Goal: Information Seeking & Learning: Understand process/instructions

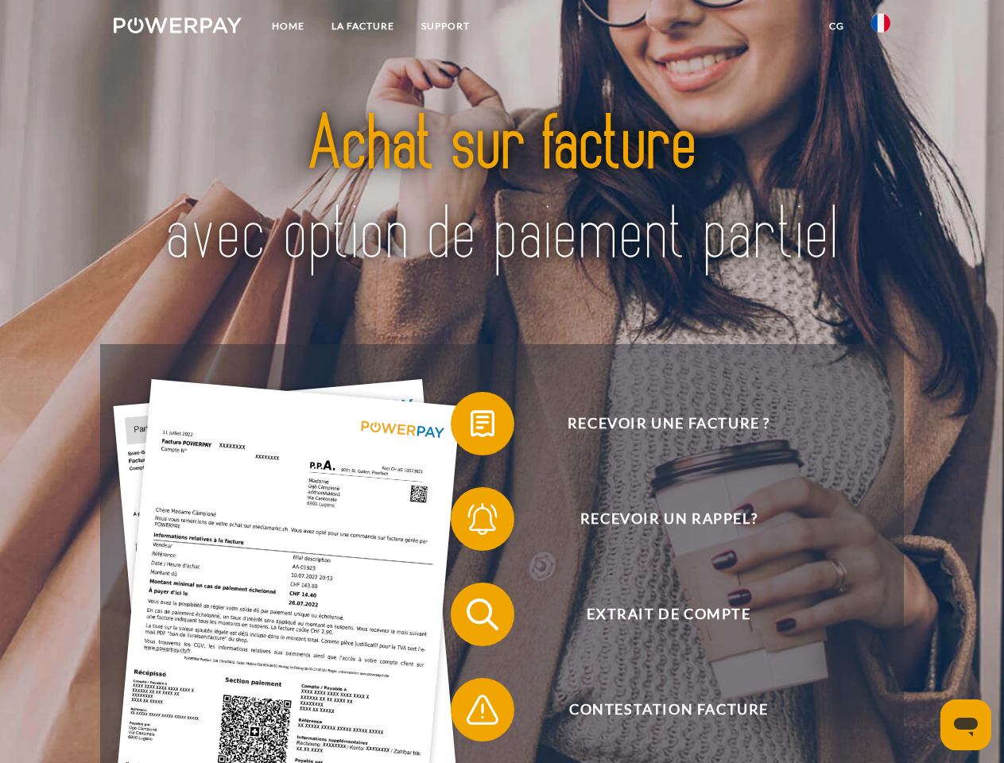
click at [177, 28] on img at bounding box center [178, 25] width 128 height 16
click at [880, 28] on img at bounding box center [880, 23] width 19 height 19
click at [836, 26] on link "CG" at bounding box center [836, 26] width 42 height 29
click at [470, 427] on span at bounding box center [458, 423] width 79 height 79
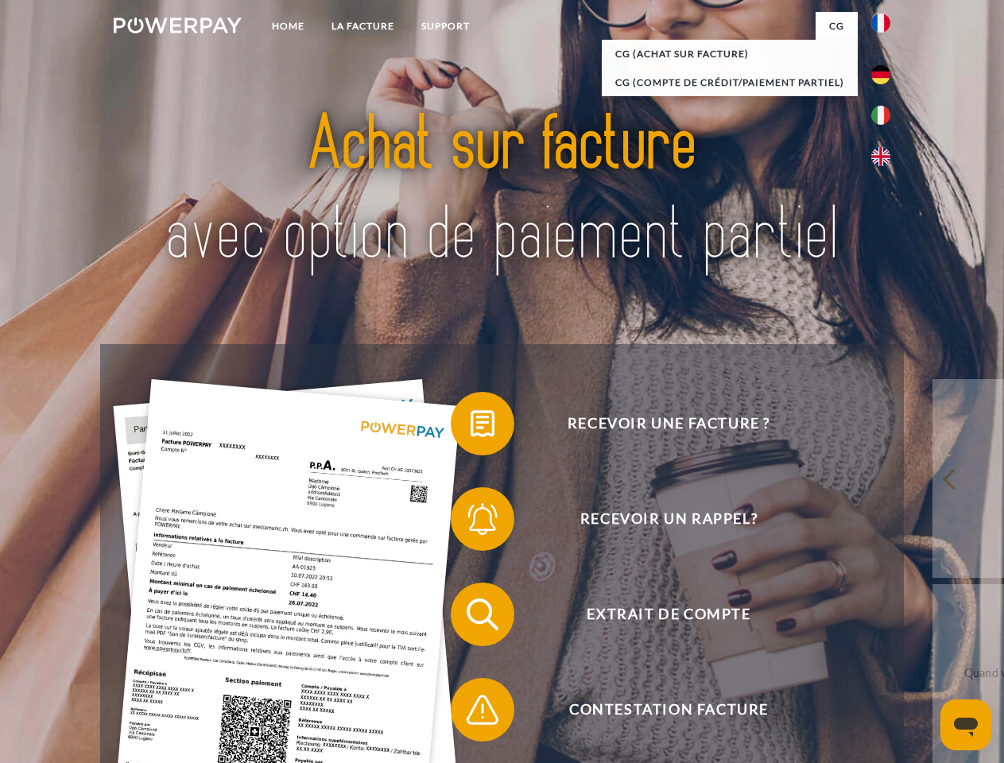
click at [470, 522] on span at bounding box center [458, 518] width 79 height 79
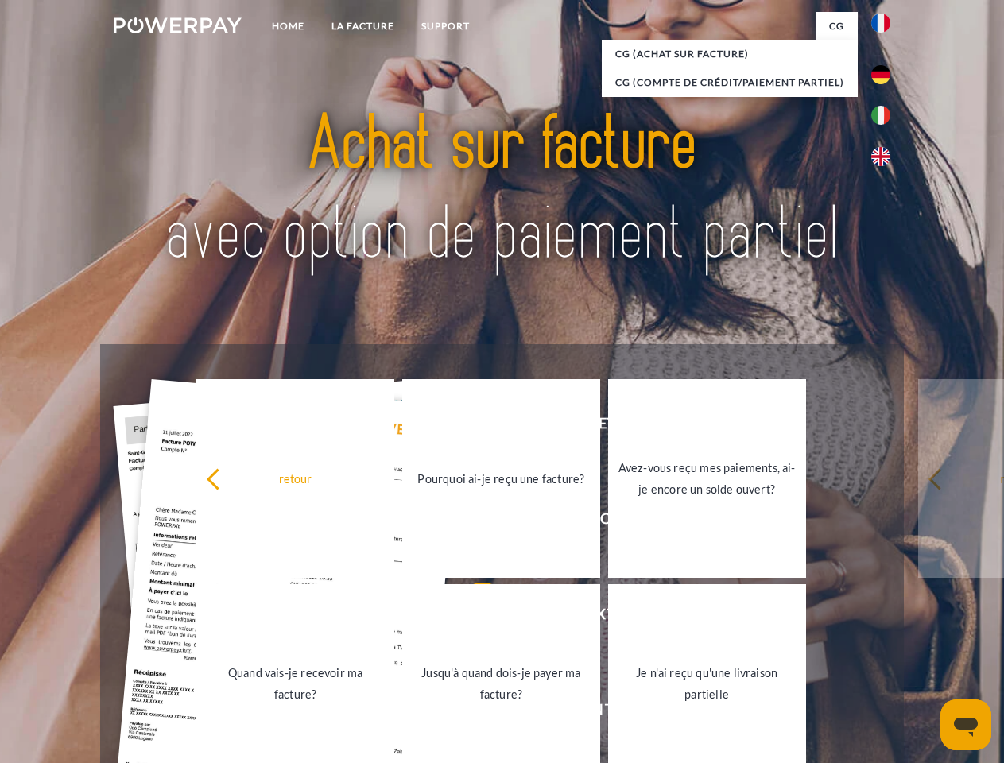
click at [470, 617] on link "Jusqu'à quand dois-je payer ma facture?" at bounding box center [501, 683] width 198 height 199
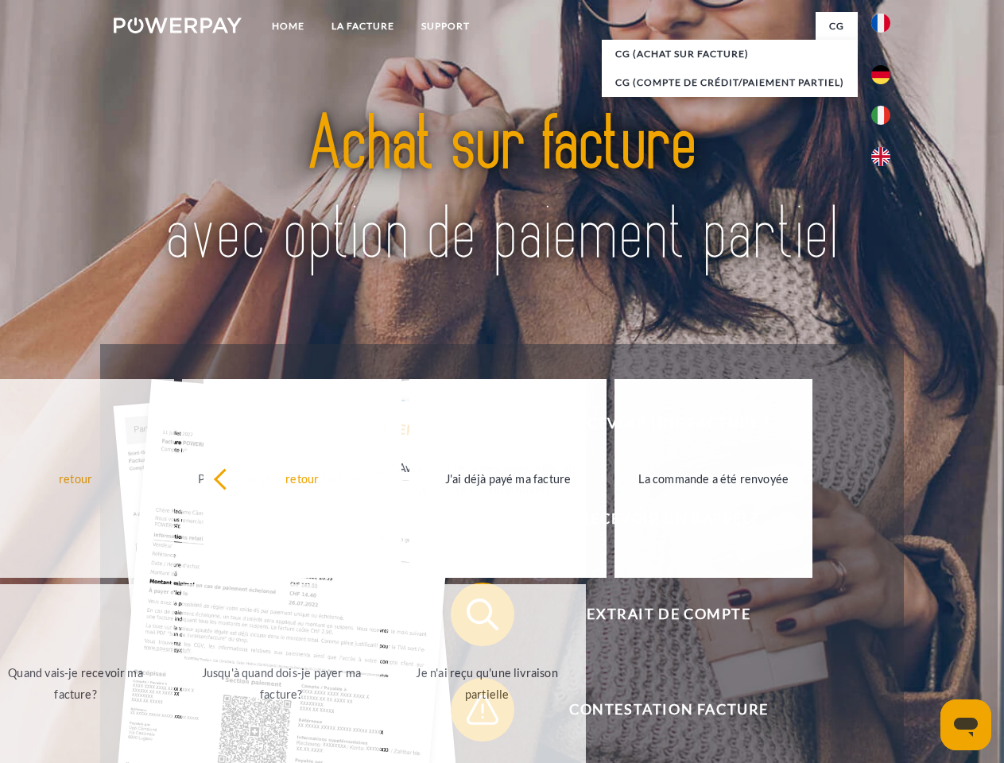
click at [470, 713] on span at bounding box center [458, 709] width 79 height 79
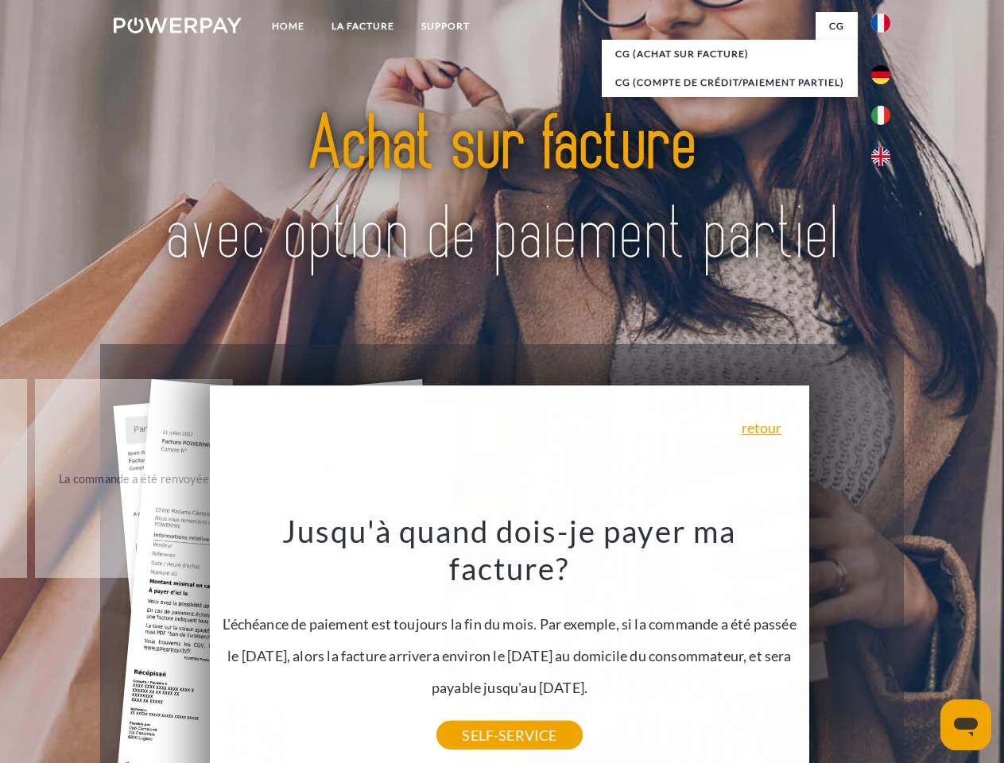
click at [965, 725] on icon "Ouvrir la fenêtre de messagerie" at bounding box center [966, 727] width 24 height 19
